Goal: Task Accomplishment & Management: Use online tool/utility

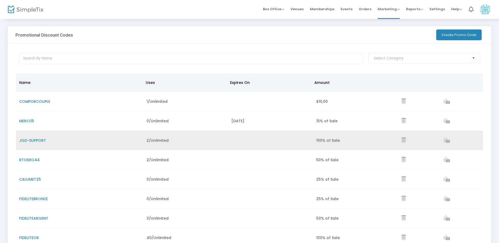
click at [36, 139] on span "JGD-SUPPORT" at bounding box center [32, 140] width 27 height 5
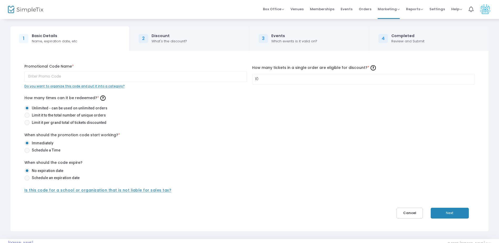
click at [165, 42] on div "What's the discount?" at bounding box center [169, 41] width 35 height 5
click at [449, 213] on button "Next" at bounding box center [450, 212] width 38 height 11
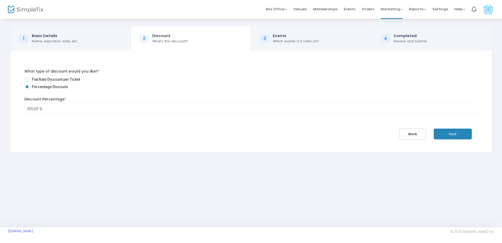
click at [449, 137] on button "Next" at bounding box center [453, 133] width 38 height 11
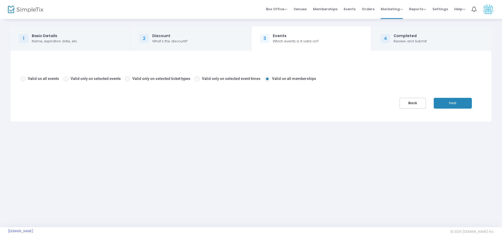
click at [414, 102] on button "Back" at bounding box center [413, 103] width 26 height 11
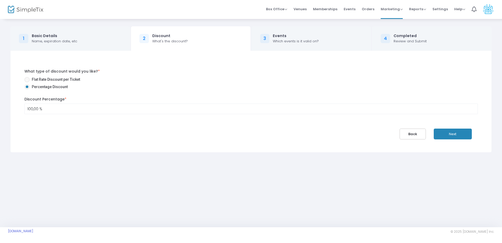
click at [414, 134] on button "Back" at bounding box center [413, 133] width 26 height 11
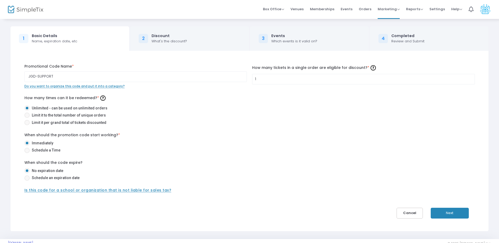
click at [405, 217] on button "Cancel" at bounding box center [410, 212] width 26 height 11
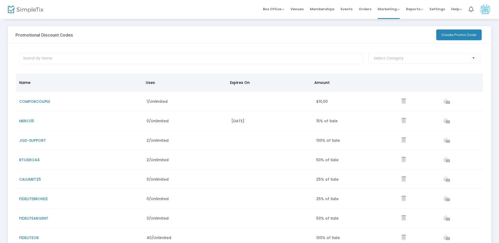
click at [469, 36] on button "Create Promo Code" at bounding box center [458, 34] width 45 height 11
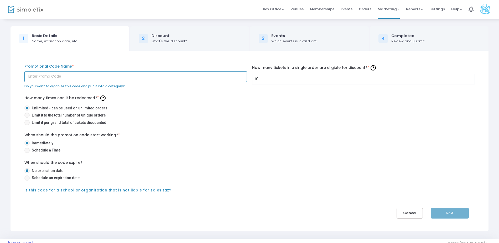
click at [49, 75] on input "text" at bounding box center [135, 76] width 223 height 11
click at [50, 77] on input "BilletsImprimes" at bounding box center [135, 76] width 223 height 11
type input "BilletsImprimes"
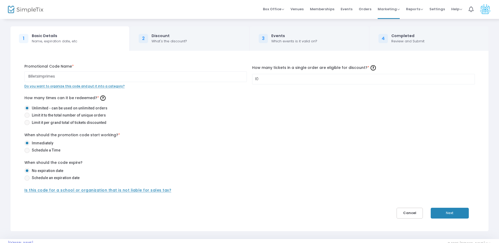
click at [454, 211] on button "Next" at bounding box center [450, 212] width 38 height 11
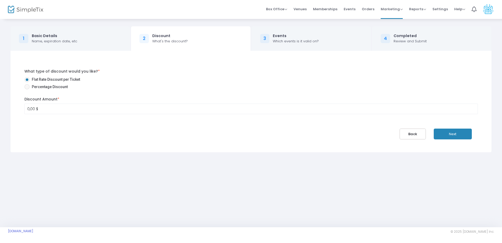
click at [43, 89] on span "Percentage Discount" at bounding box center [49, 87] width 38 height 6
click at [27, 89] on input "Percentage Discount" at bounding box center [27, 89] width 0 height 0
radio input "true"
click at [33, 108] on input "0,00 $" at bounding box center [251, 109] width 453 height 10
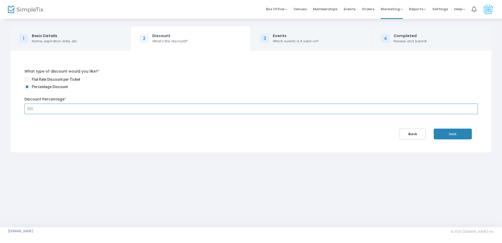
type input "100"
click at [466, 136] on button "Next" at bounding box center [453, 133] width 38 height 11
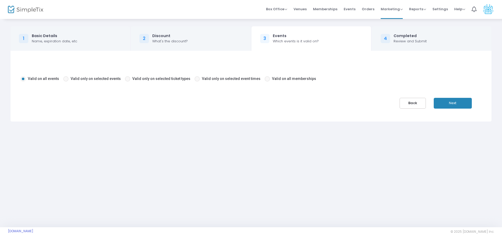
click at [447, 105] on button "Next" at bounding box center [453, 103] width 38 height 11
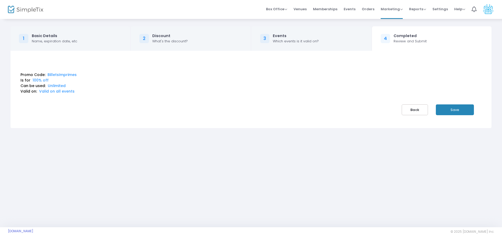
click at [453, 110] on button "Save" at bounding box center [455, 109] width 38 height 11
